Goal: Task Accomplishment & Management: Use online tool/utility

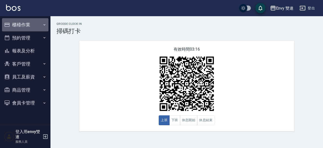
click at [34, 25] on button "櫃檯作業" at bounding box center [25, 24] width 46 height 13
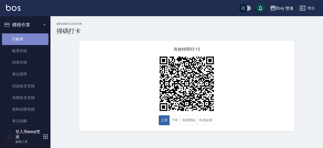
click at [33, 34] on link "打帳單" at bounding box center [25, 39] width 46 height 12
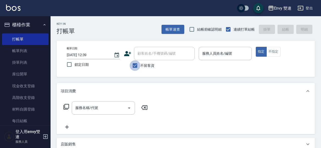
click at [136, 61] on input "不留客資" at bounding box center [134, 65] width 11 height 11
checkbox input "false"
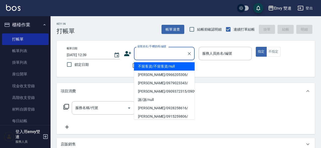
click at [146, 55] on input "顧客姓名/手機號碼/編號" at bounding box center [160, 53] width 48 height 9
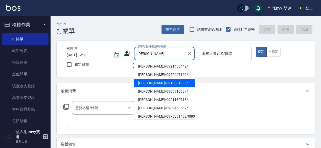
click at [150, 84] on li "[PERSON_NAME]/0910031088/" at bounding box center [164, 83] width 61 height 8
type input "[PERSON_NAME]/0910031088/"
type input "Ina-2"
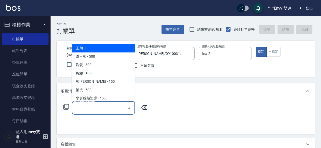
click at [110, 111] on input "服務名稱/代號" at bounding box center [99, 107] width 51 height 9
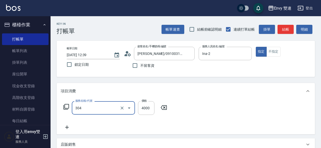
type input "縮毛矯正 (304)"
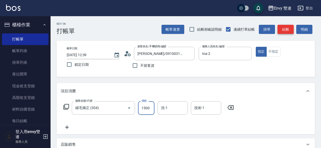
type input "1500"
click at [291, 29] on button "結帳" at bounding box center [285, 29] width 16 height 9
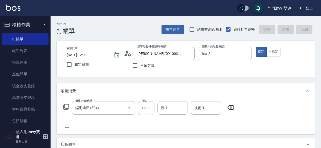
type input "[DATE] 12:41"
